Goal: Information Seeking & Learning: Learn about a topic

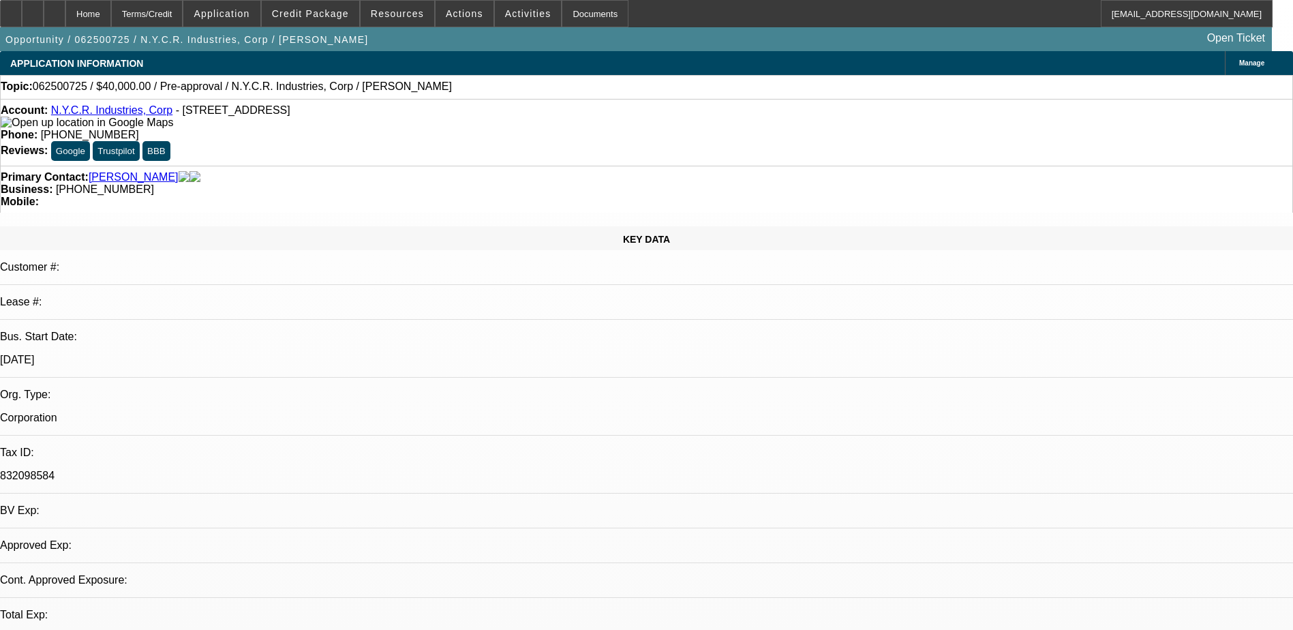
select select "0"
select select "6"
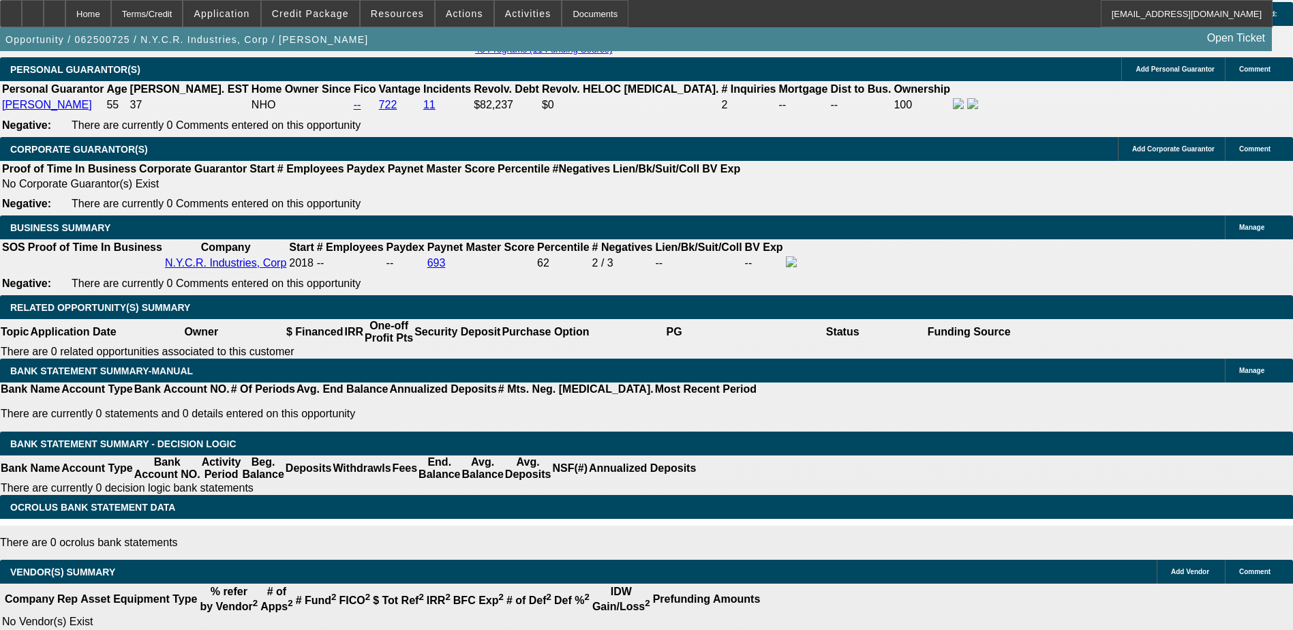
scroll to position [2130, 0]
